Goal: Transaction & Acquisition: Purchase product/service

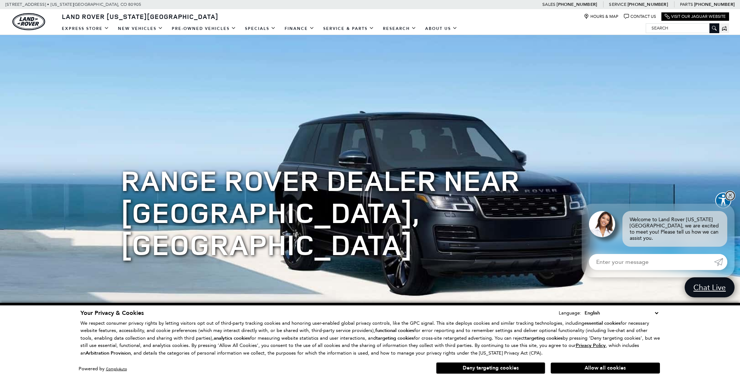
click at [732, 200] on link "✕" at bounding box center [730, 195] width 9 height 9
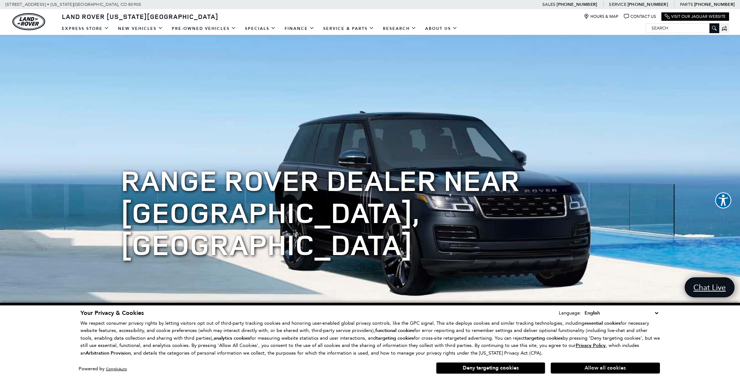
click at [600, 367] on button "Allow all cookies" at bounding box center [605, 367] width 109 height 11
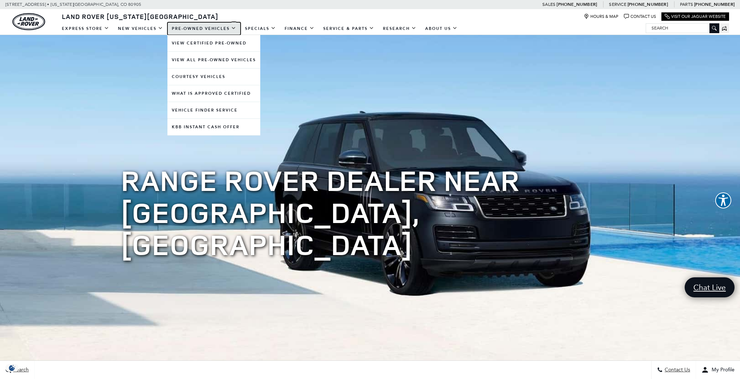
click at [201, 30] on link "Pre-Owned Vehicles" at bounding box center [204, 28] width 73 height 13
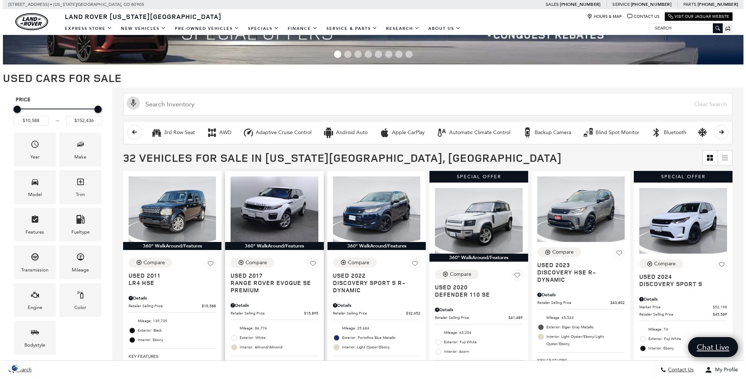
scroll to position [59, 0]
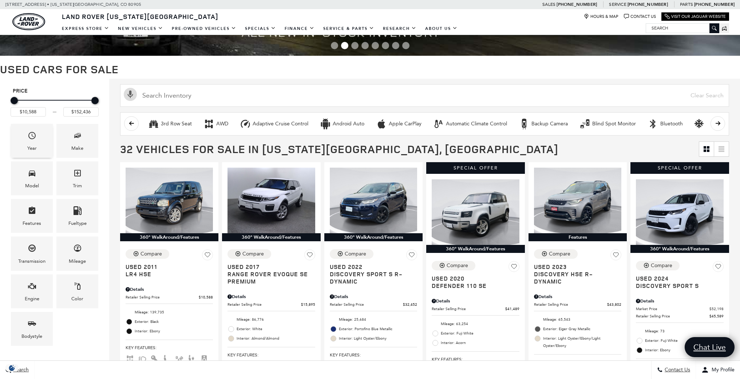
click at [44, 149] on div "Year" at bounding box center [32, 141] width 42 height 34
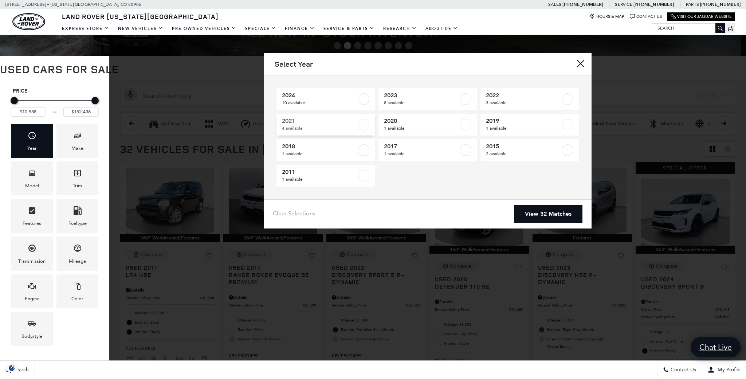
scroll to position [0, 0]
drag, startPoint x: 404, startPoint y: 103, endPoint x: 381, endPoint y: 103, distance: 22.9
click at [403, 103] on span "8 available" at bounding box center [421, 102] width 74 height 7
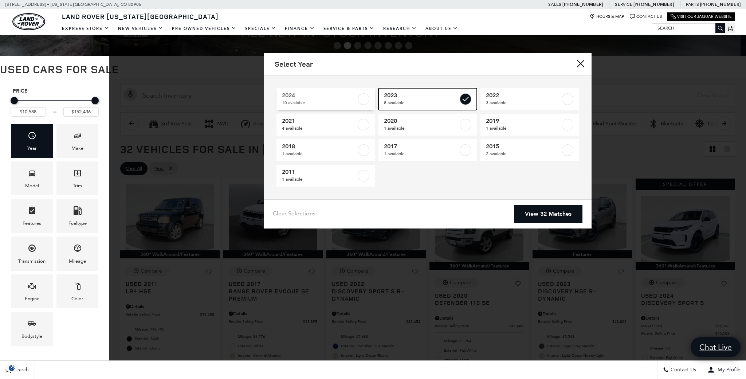
type input "$25,753"
type input "$62,069"
checkbox input "true"
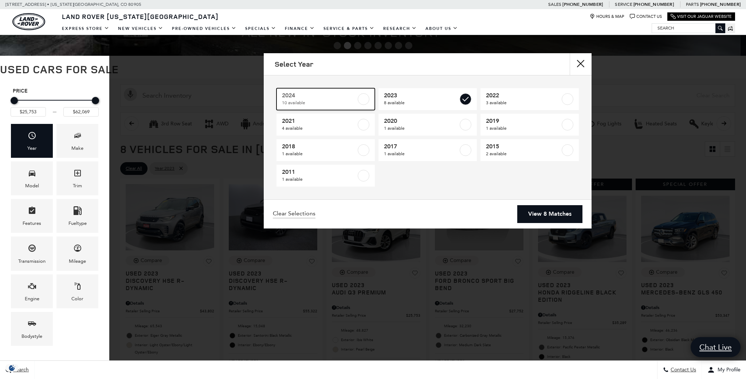
scroll to position [7, 0]
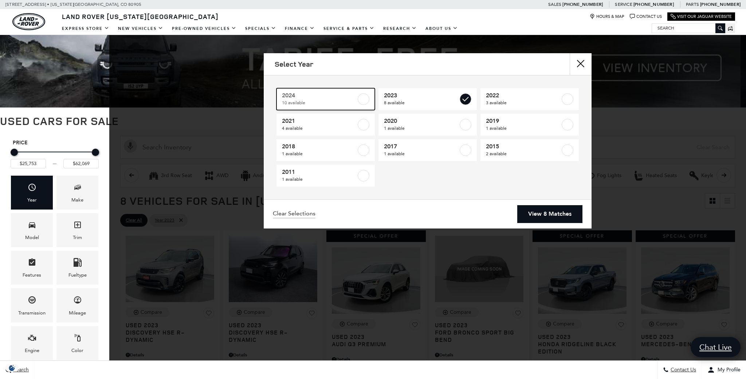
click at [348, 104] on span "10 available" at bounding box center [319, 102] width 74 height 7
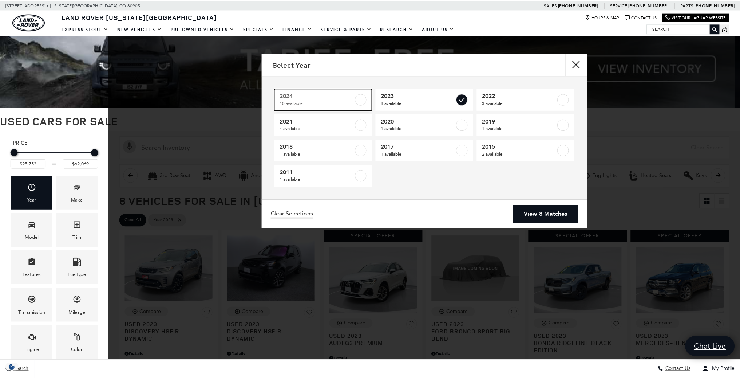
scroll to position [0, 0]
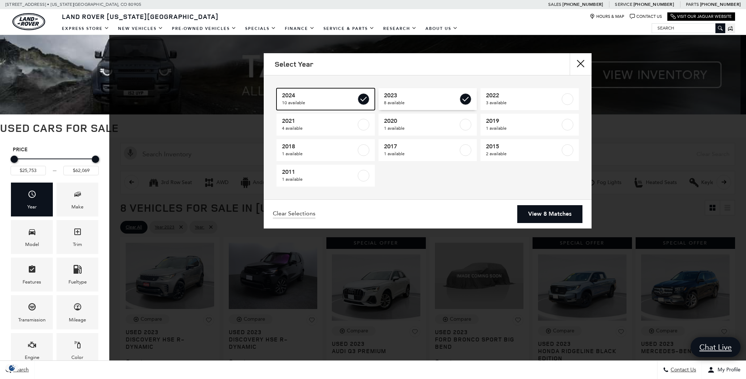
type input "$152,436"
checkbox input "true"
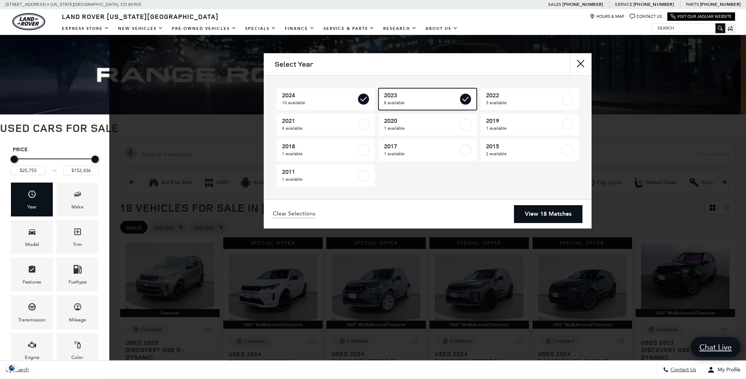
click at [434, 100] on span "8 available" at bounding box center [421, 102] width 74 height 7
type input "$35,148"
checkbox input "false"
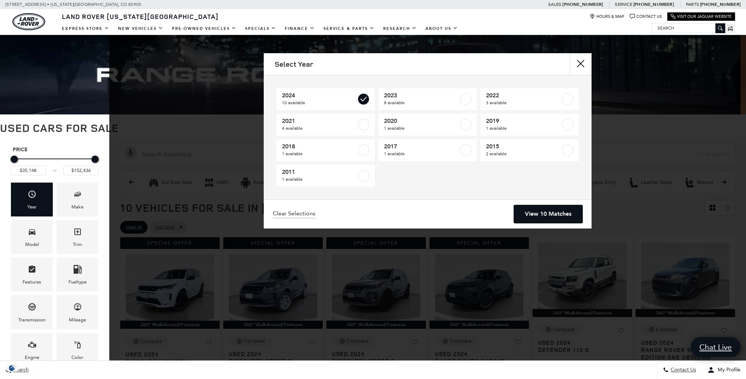
click at [540, 217] on link "View 10 Matches" at bounding box center [548, 214] width 68 height 18
